Goal: Information Seeking & Learning: Learn about a topic

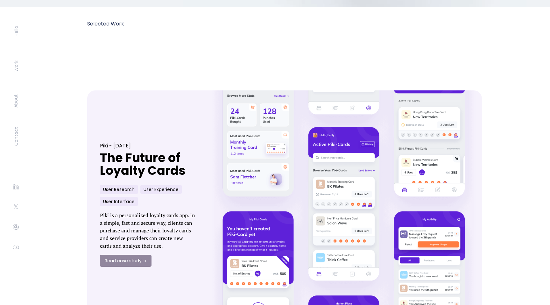
scroll to position [324, 0]
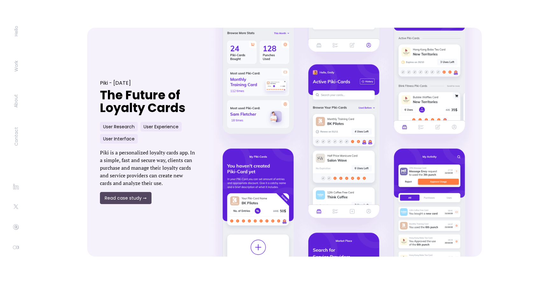
click at [115, 199] on link "Read case study ➞" at bounding box center [126, 198] width 52 height 12
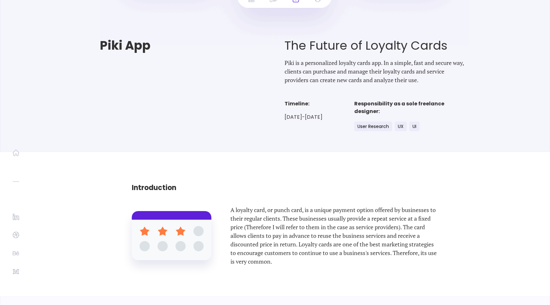
scroll to position [151, 0]
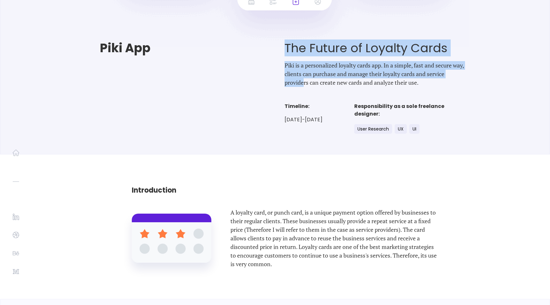
drag, startPoint x: 285, startPoint y: 47, endPoint x: 304, endPoint y: 82, distance: 39.9
click at [304, 82] on div "The Future of Loyalty Cards Piki is a personalized loyalty cards app. In a simp…" at bounding box center [377, 88] width 185 height 95
click at [315, 78] on p "Piki is a personalized loyalty cards app. In a simple, fast and secure way, cli…" at bounding box center [377, 74] width 185 height 26
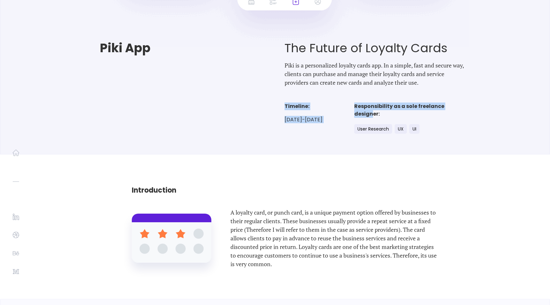
drag, startPoint x: 281, startPoint y: 101, endPoint x: 389, endPoint y: 111, distance: 108.4
click at [389, 111] on div "Piki App The Future of Loyalty Cards Piki is a personalized loyalty cards app. …" at bounding box center [275, 88] width 414 height 95
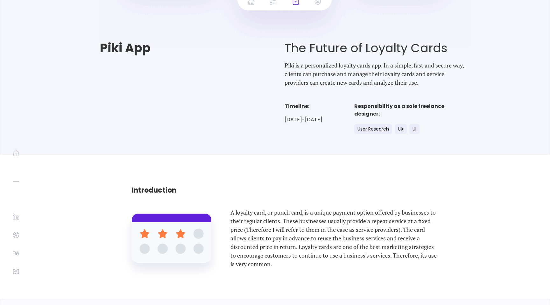
click at [359, 145] on div "Piki App The Future of Loyalty Cards Piki is a personalized loyalty cards app. …" at bounding box center [275, 1] width 550 height 305
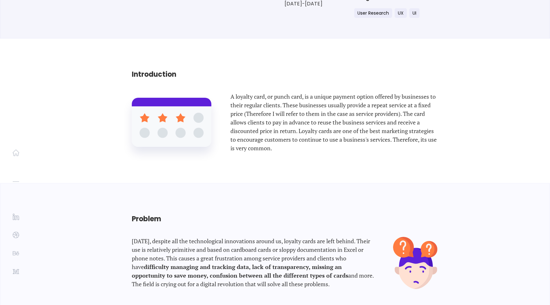
scroll to position [286, 0]
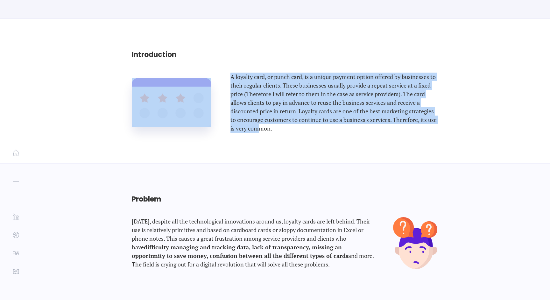
drag, startPoint x: 219, startPoint y: 78, endPoint x: 270, endPoint y: 129, distance: 71.6
click at [270, 129] on div "A loyalty card, or punch card, is a unique payment option offered by businesses…" at bounding box center [285, 103] width 306 height 60
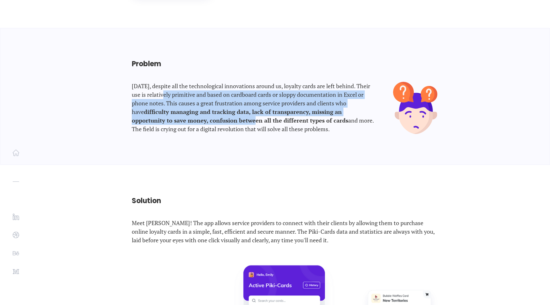
drag, startPoint x: 167, startPoint y: 96, endPoint x: 226, endPoint y: 125, distance: 65.3
click at [225, 124] on p "[DATE], despite all the technological innovations around us, loyalty cards are …" at bounding box center [253, 108] width 242 height 52
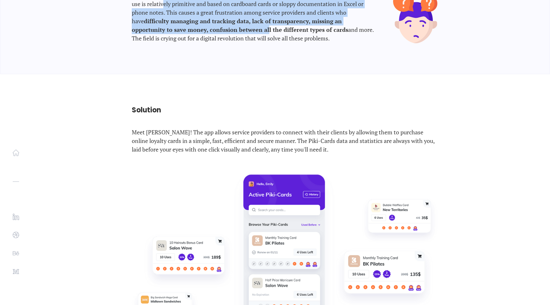
scroll to position [568, 0]
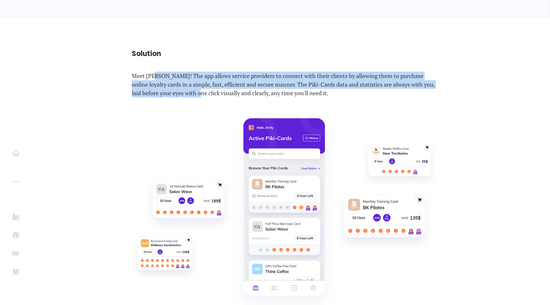
drag, startPoint x: 155, startPoint y: 79, endPoint x: 237, endPoint y: 104, distance: 86.5
click at [237, 104] on div "Solution Meet [PERSON_NAME]! The app allows service providers to connect with t…" at bounding box center [275, 198] width 350 height 360
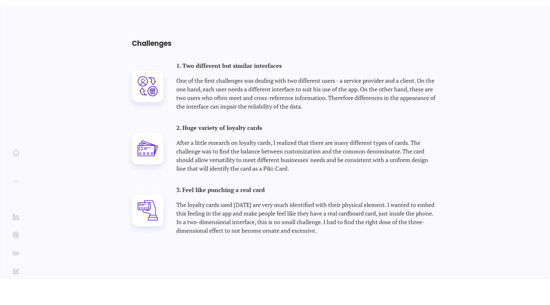
scroll to position [938, 0]
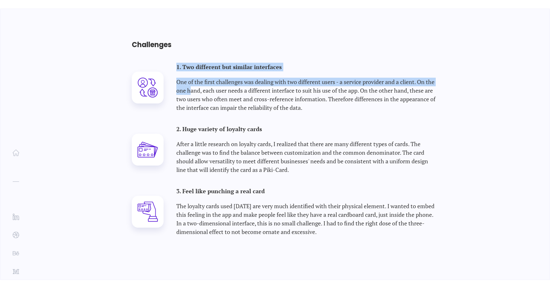
drag, startPoint x: 176, startPoint y: 65, endPoint x: 189, endPoint y: 89, distance: 27.8
click at [189, 89] on div "1. Two different but similar interfaces One of the first challenges was dealing…" at bounding box center [306, 87] width 261 height 49
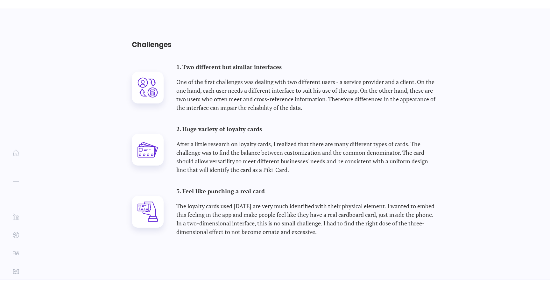
click at [186, 101] on p "One of the first challenges was dealing with two different users - a service pr…" at bounding box center [306, 95] width 261 height 34
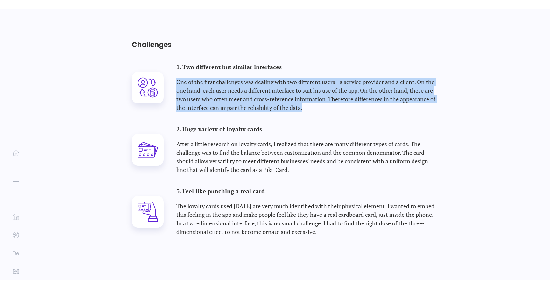
drag, startPoint x: 178, startPoint y: 81, endPoint x: 309, endPoint y: 111, distance: 134.3
click at [309, 111] on p "One of the first challenges was dealing with two different users - a service pr…" at bounding box center [306, 95] width 261 height 34
click at [226, 103] on p "One of the first challenges was dealing with two different users - a service pr…" at bounding box center [306, 95] width 261 height 34
drag, startPoint x: 177, startPoint y: 81, endPoint x: 303, endPoint y: 107, distance: 128.4
click at [303, 107] on p "One of the first challenges was dealing with two different users - a service pr…" at bounding box center [306, 95] width 261 height 34
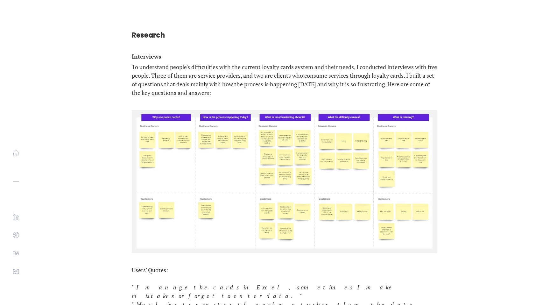
scroll to position [1220, 0]
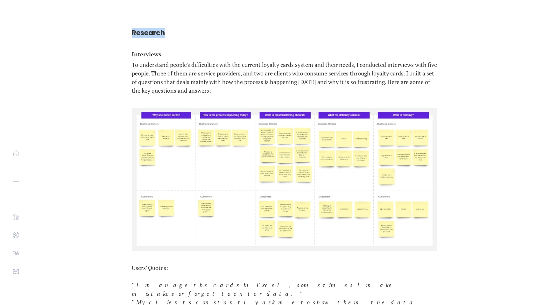
drag, startPoint x: 133, startPoint y: 29, endPoint x: 148, endPoint y: 40, distance: 19.0
click at [144, 68] on p "To understand people's difficulties with the current loyalty cards system and t…" at bounding box center [285, 77] width 306 height 34
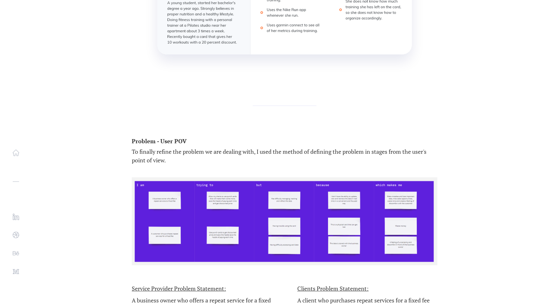
scroll to position [2297, 0]
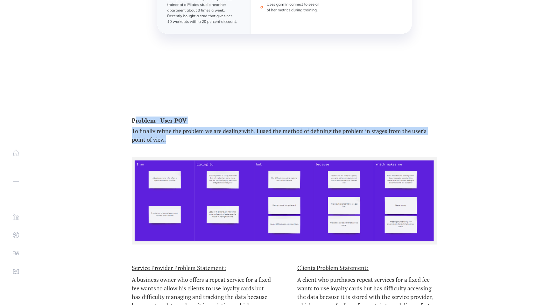
drag, startPoint x: 148, startPoint y: 55, endPoint x: 196, endPoint y: 75, distance: 51.4
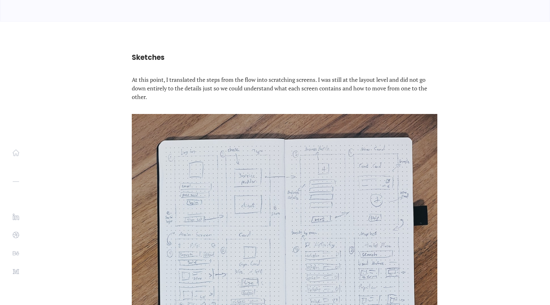
scroll to position [2987, 0]
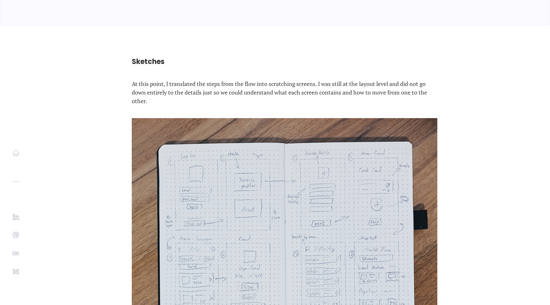
drag, startPoint x: 138, startPoint y: 18, endPoint x: 183, endPoint y: 49, distance: 54.3
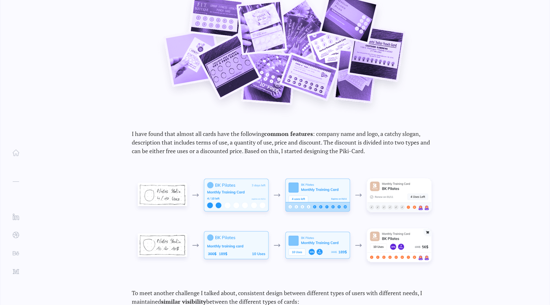
scroll to position [3466, 0]
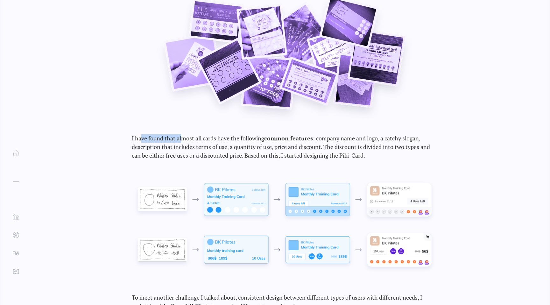
drag, startPoint x: 141, startPoint y: 66, endPoint x: 181, endPoint y: 72, distance: 40.6
click at [181, 134] on p "I have found that almost all cards have the following common features : company…" at bounding box center [285, 147] width 306 height 26
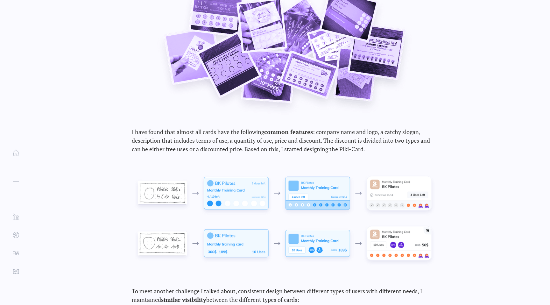
scroll to position [3396, 0]
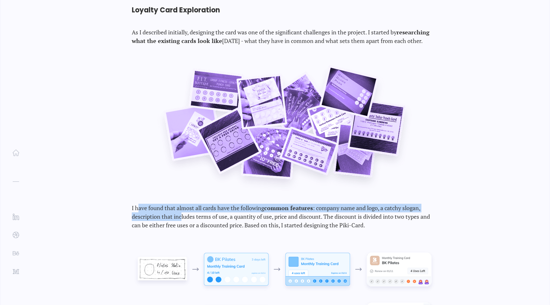
drag, startPoint x: 137, startPoint y: 138, endPoint x: 185, endPoint y: 145, distance: 47.6
click at [185, 204] on p "I have found that almost all cards have the following common features : company…" at bounding box center [285, 217] width 306 height 26
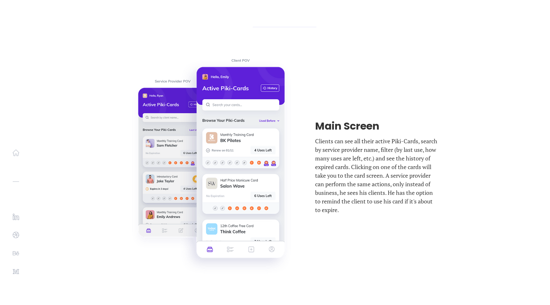
scroll to position [5733, 0]
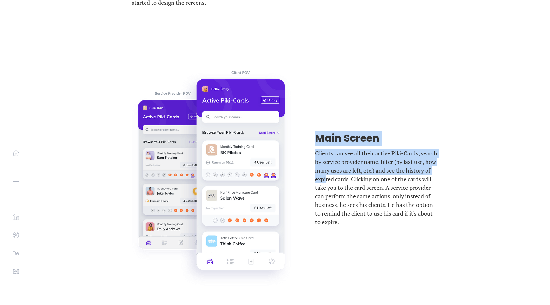
drag, startPoint x: 319, startPoint y: 64, endPoint x: 354, endPoint y: 114, distance: 61.2
click at [354, 130] on div "Main Screen Clients can see all their active Piki-Cards, search by service prov…" at bounding box center [376, 178] width 122 height 96
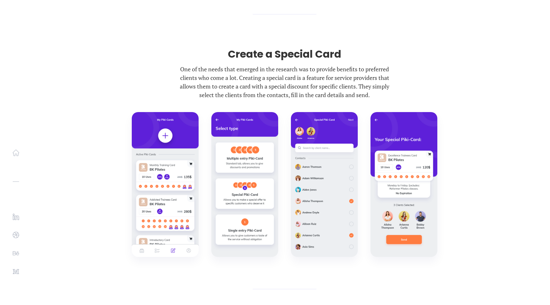
scroll to position [7680, 0]
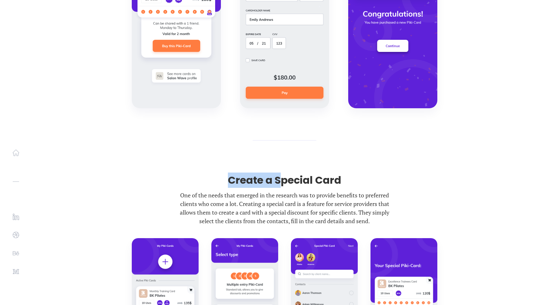
drag, startPoint x: 229, startPoint y: 109, endPoint x: 285, endPoint y: 117, distance: 57.5
click at [285, 172] on p "Create a Special Card" at bounding box center [284, 179] width 113 height 15
drag, startPoint x: 257, startPoint y: 129, endPoint x: 296, endPoint y: 138, distance: 40.5
click at [296, 191] on p "One of the needs that emerged in the research was to provide benefits to prefer…" at bounding box center [284, 208] width 223 height 34
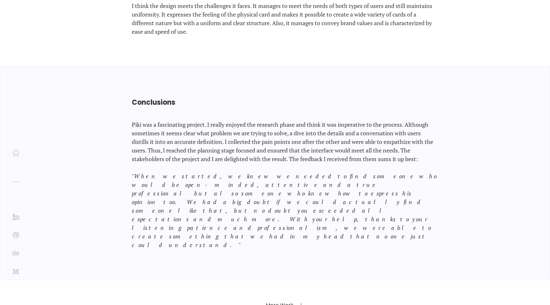
scroll to position [8393, 0]
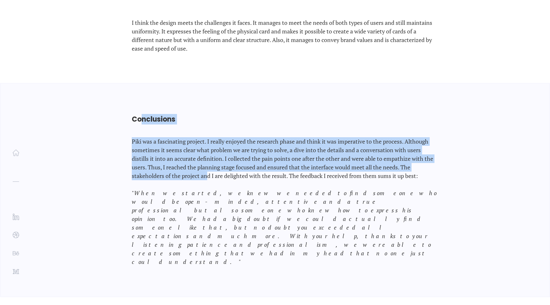
drag, startPoint x: 143, startPoint y: 49, endPoint x: 243, endPoint y: 130, distance: 129.2
click at [243, 130] on div "Conclusions Piki was a fascinating project. I really enjoyed the research phase…" at bounding box center [275, 189] width 350 height 213
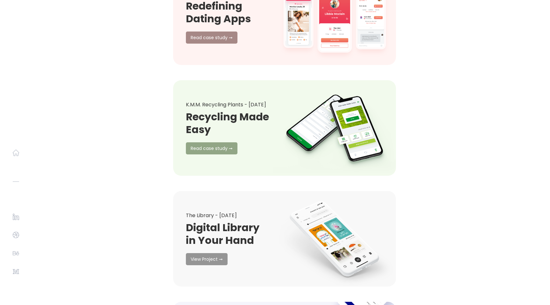
scroll to position [8555, 0]
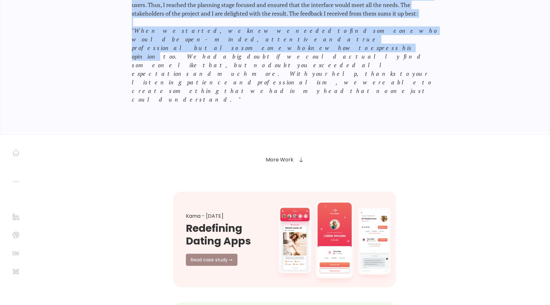
click at [313, 187] on link at bounding box center [334, 239] width 135 height 105
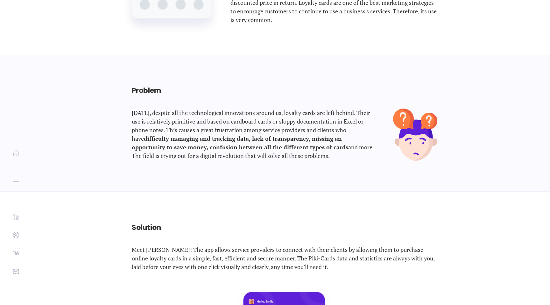
scroll to position [0, 0]
